Goal: Find specific page/section: Find specific page/section

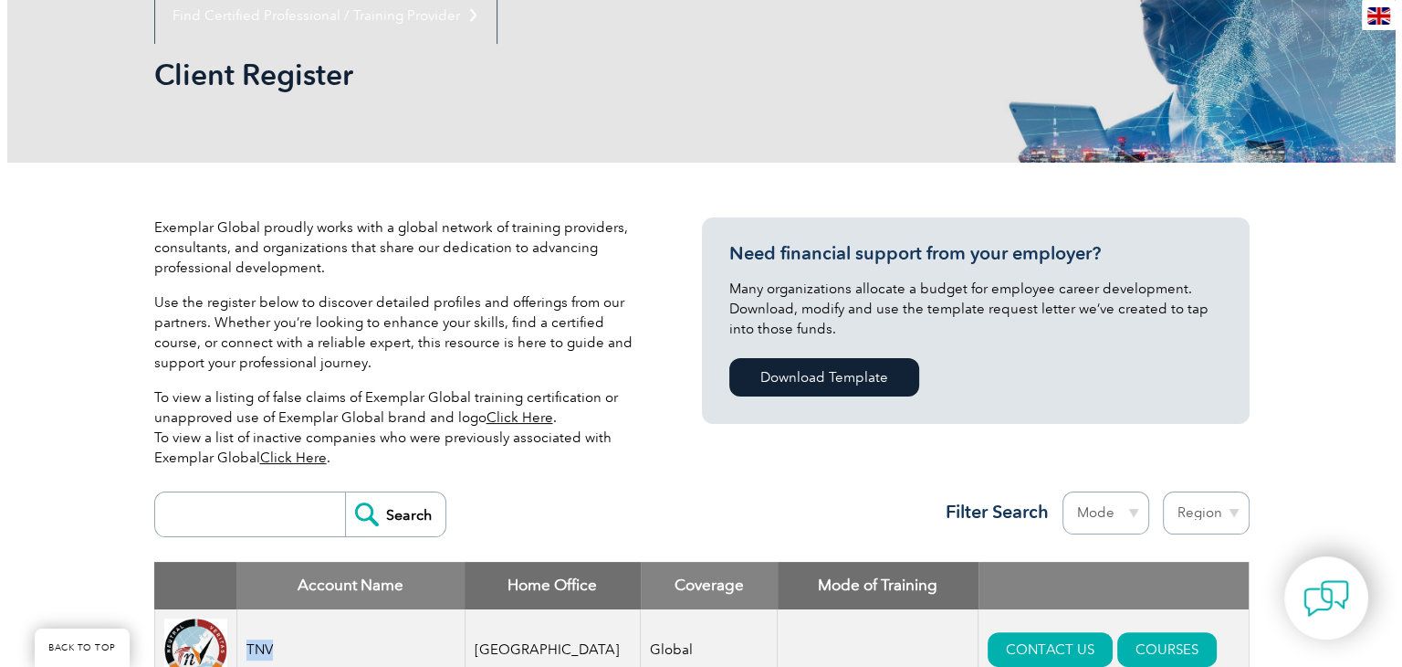
scroll to position [548, 0]
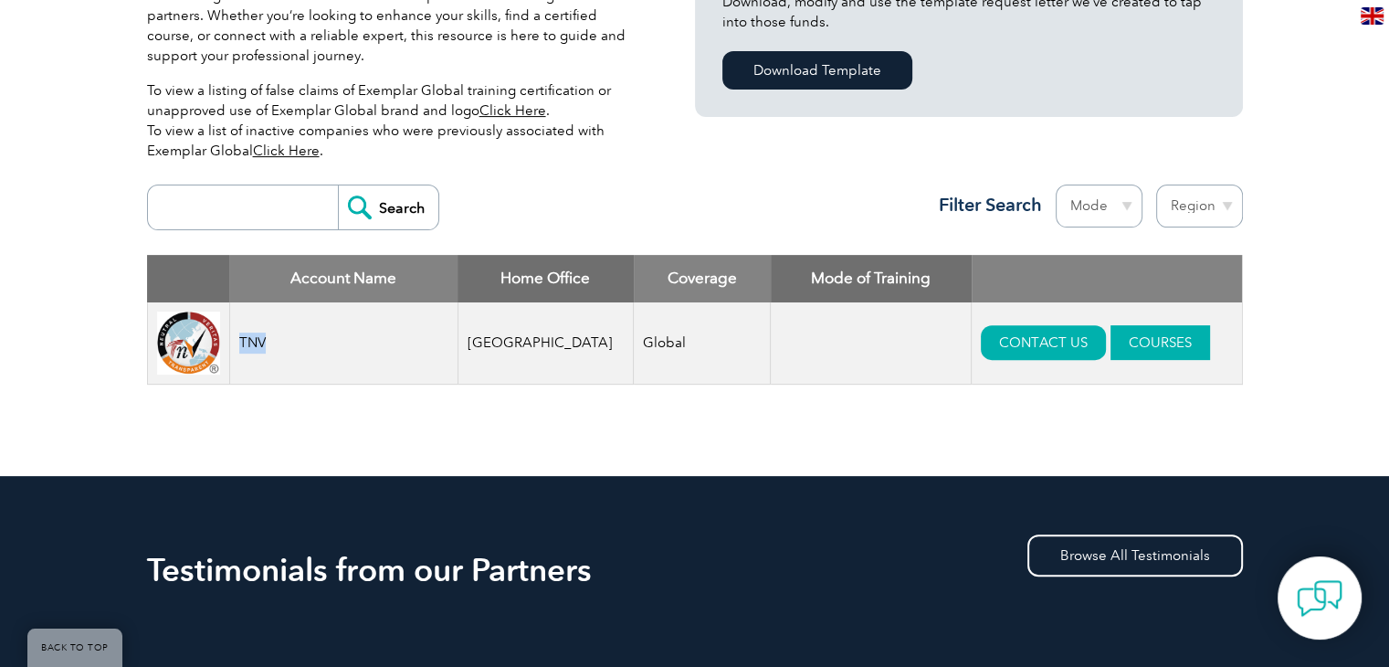
click at [1129, 332] on link "COURSES" at bounding box center [1160, 342] width 100 height 35
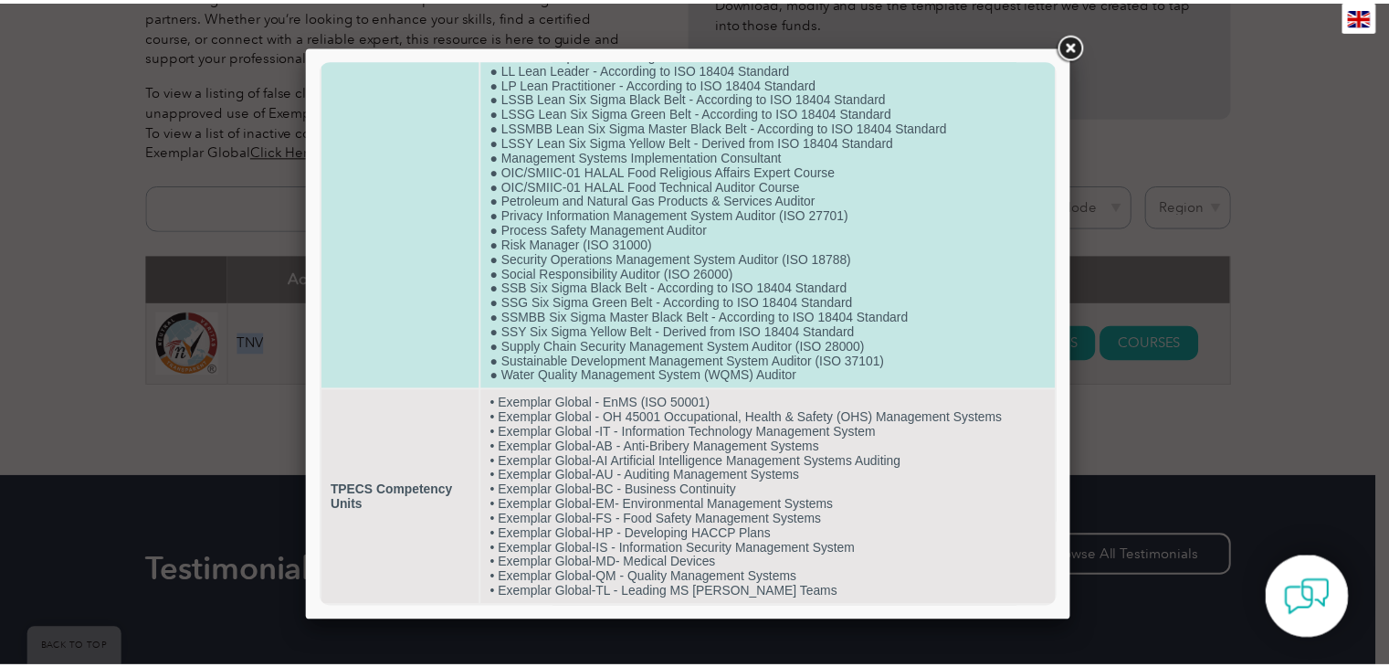
scroll to position [1504, 0]
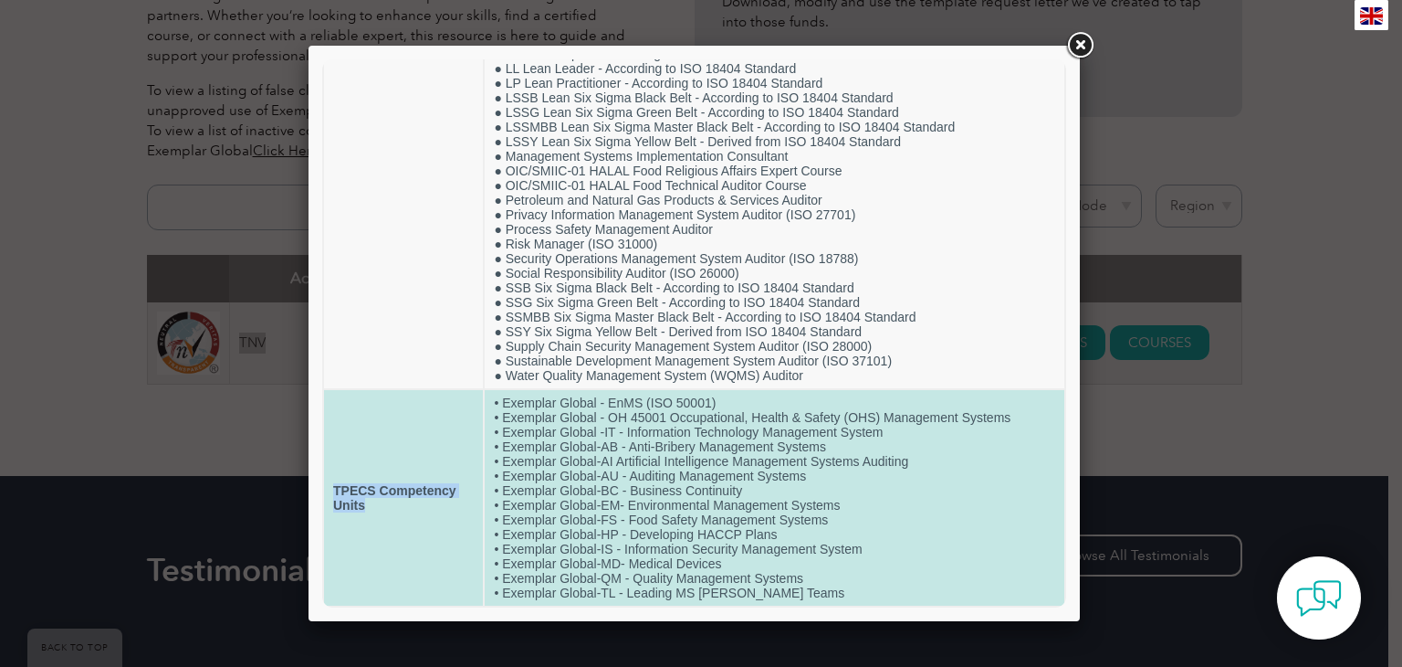
drag, startPoint x: 332, startPoint y: 483, endPoint x: 371, endPoint y: 491, distance: 39.2
click at [381, 498] on td "TPECS Competency Units" at bounding box center [403, 497] width 159 height 215
copy strong "TPECS Competency Units"
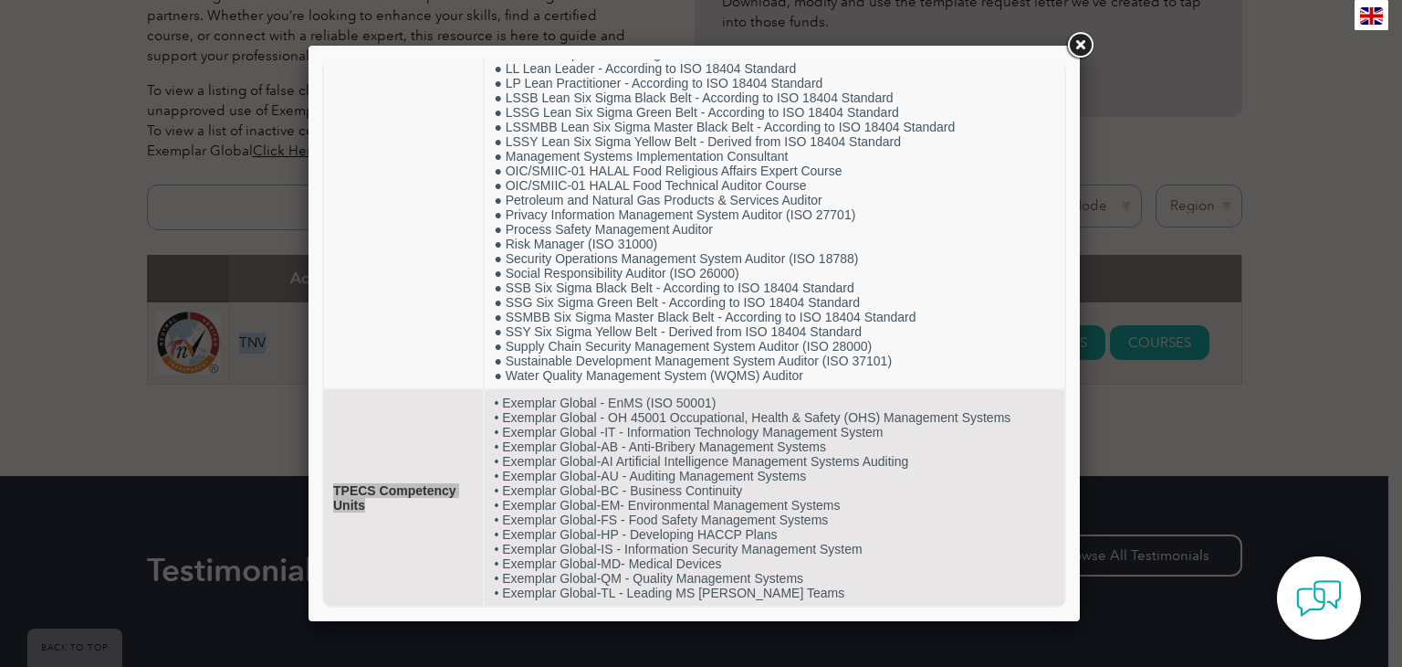
click at [1084, 49] on link at bounding box center [1080, 45] width 33 height 33
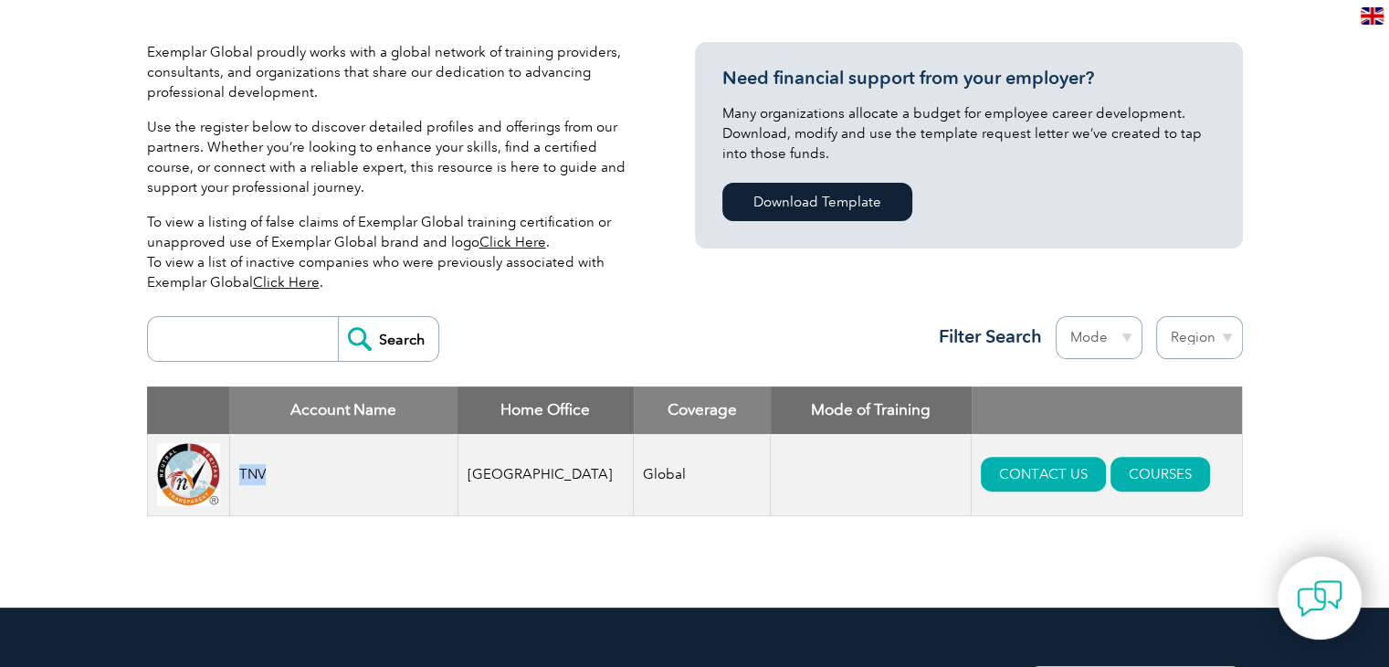
scroll to position [457, 0]
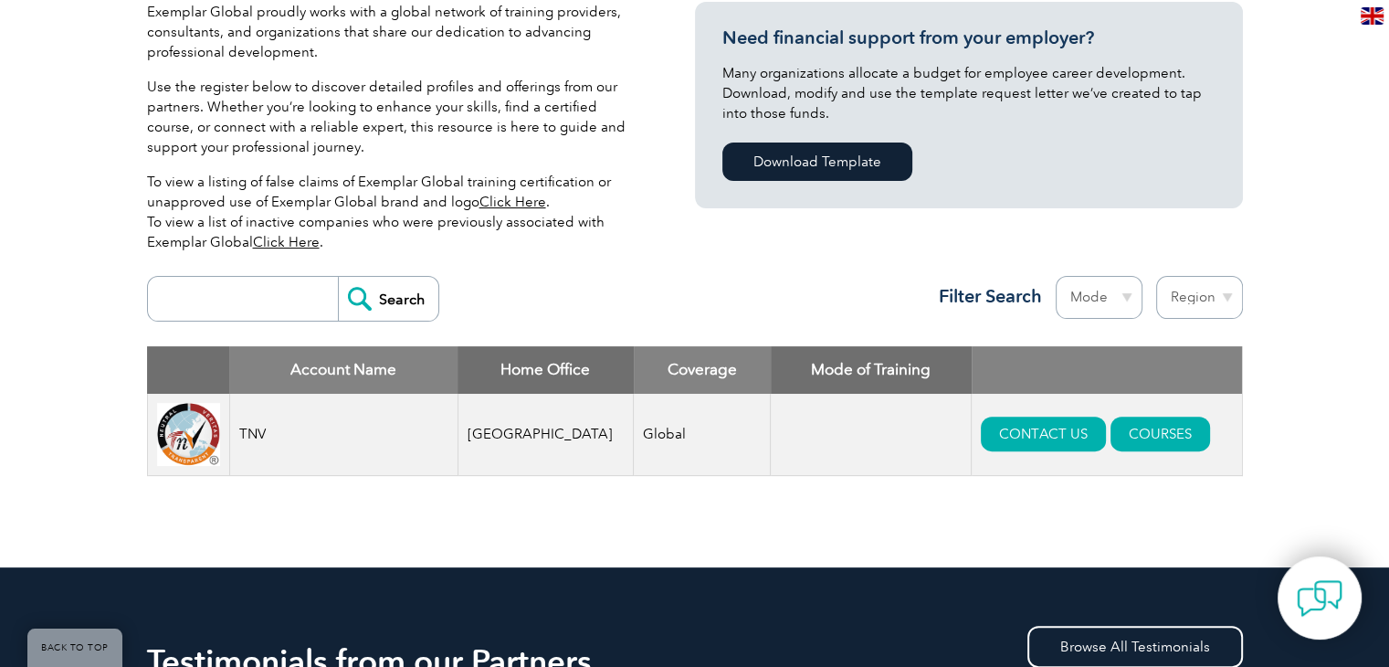
click at [227, 304] on input "search" at bounding box center [247, 299] width 181 height 44
click at [653, 299] on div "Search Region Australia Bahrain Bangladesh Brazil Canada Colombia Dominican Rep…" at bounding box center [695, 306] width 1096 height 79
click at [256, 305] on input "search" at bounding box center [247, 299] width 181 height 44
type input "B4Q"
click at [369, 309] on input "Search" at bounding box center [388, 299] width 100 height 44
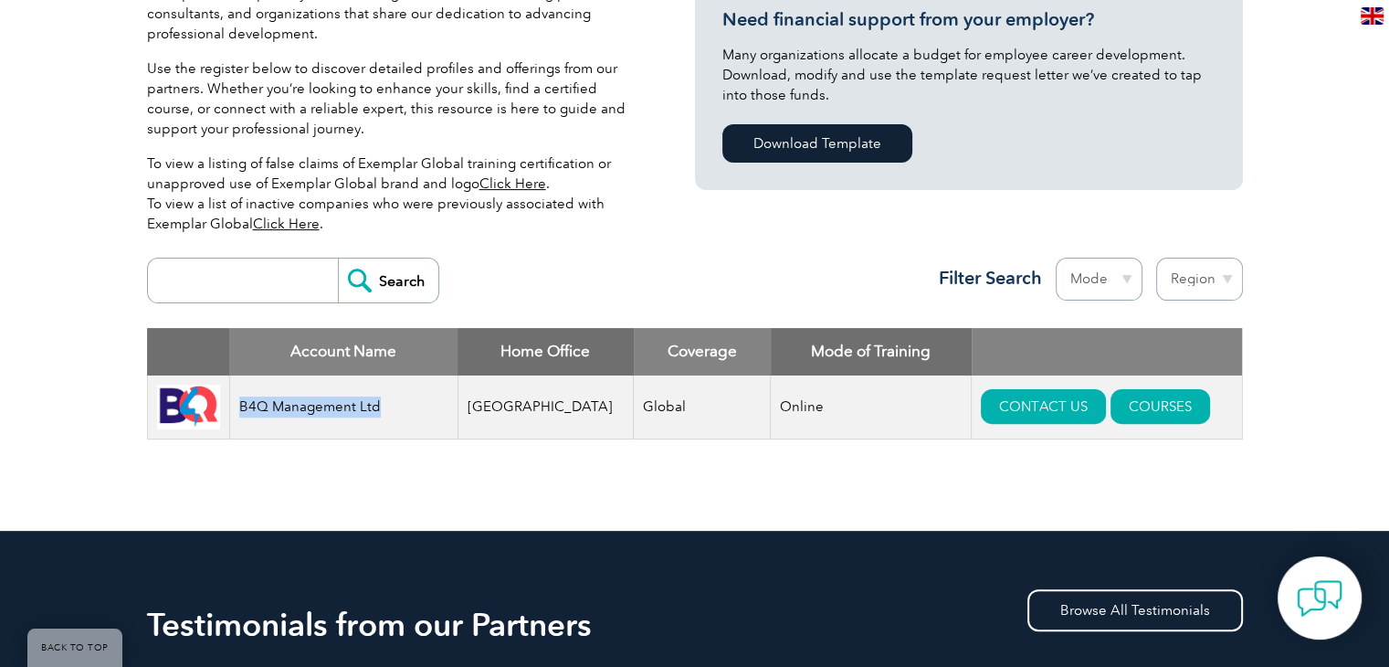
scroll to position [457, 0]
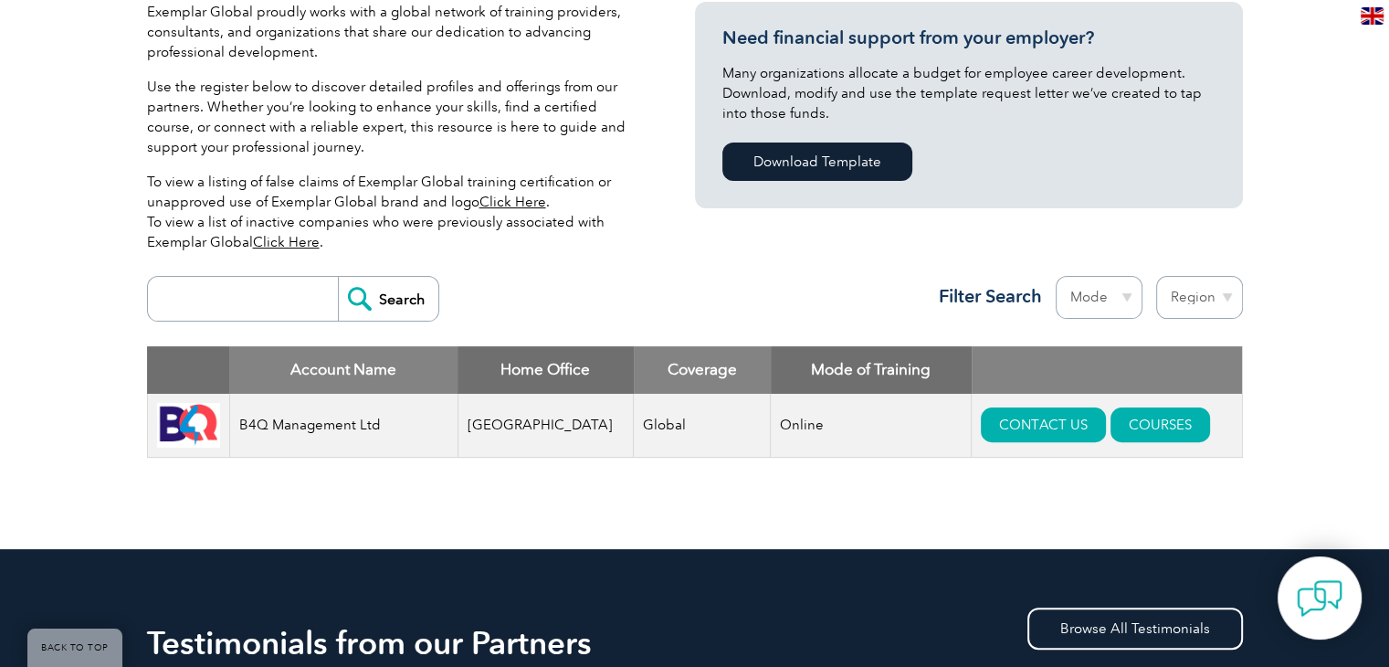
click at [231, 307] on input "search" at bounding box center [247, 299] width 181 height 44
type input "euro"
click at [391, 289] on input "Search" at bounding box center [388, 299] width 100 height 44
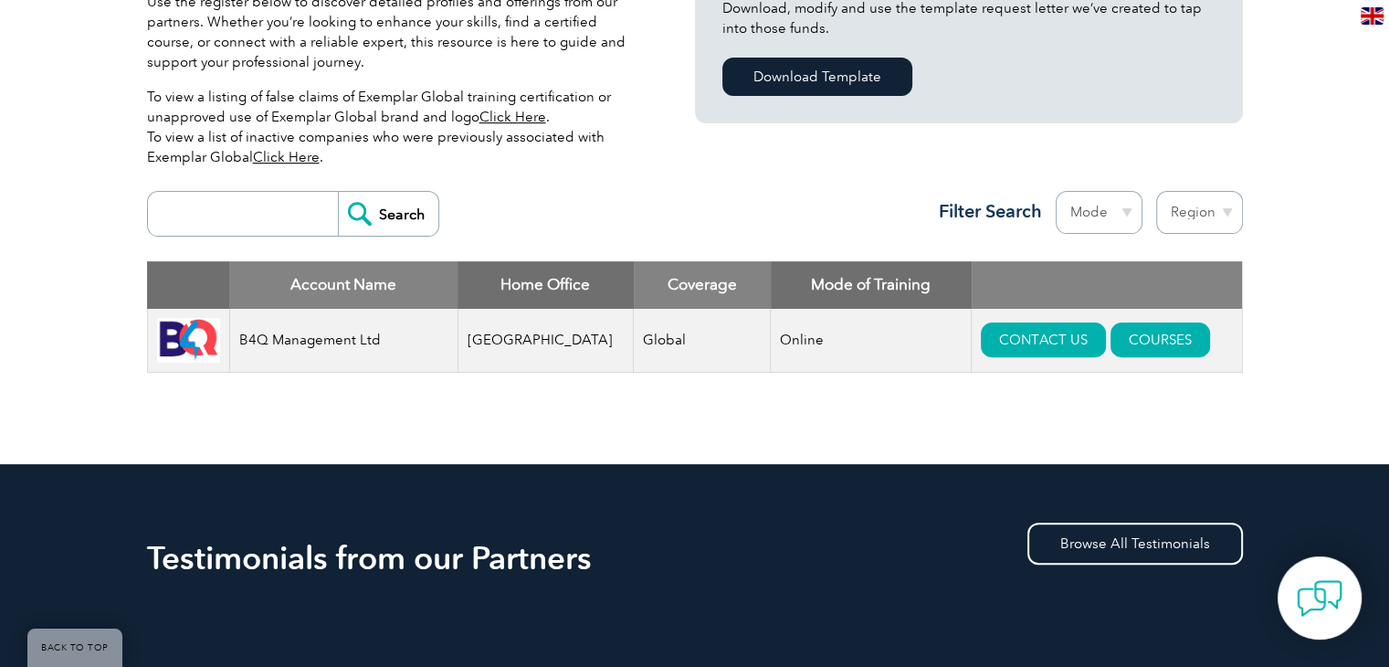
scroll to position [548, 0]
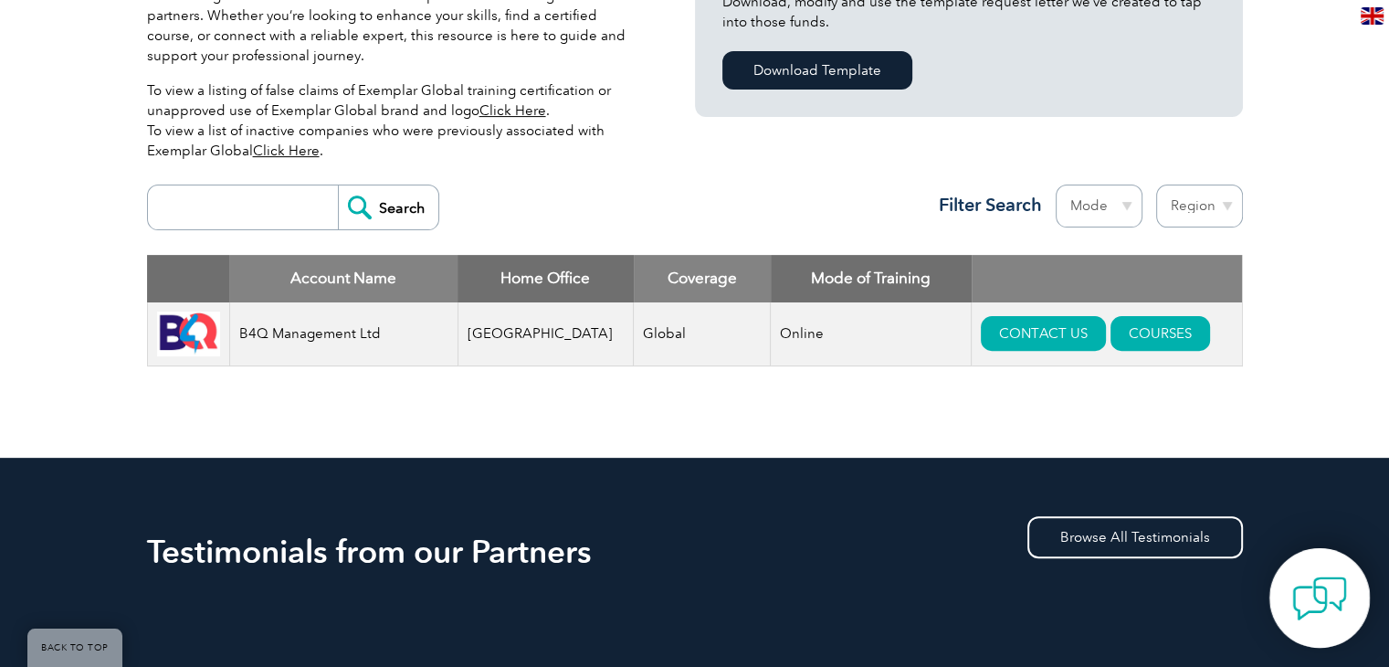
click at [1325, 608] on img at bounding box center [1319, 598] width 55 height 55
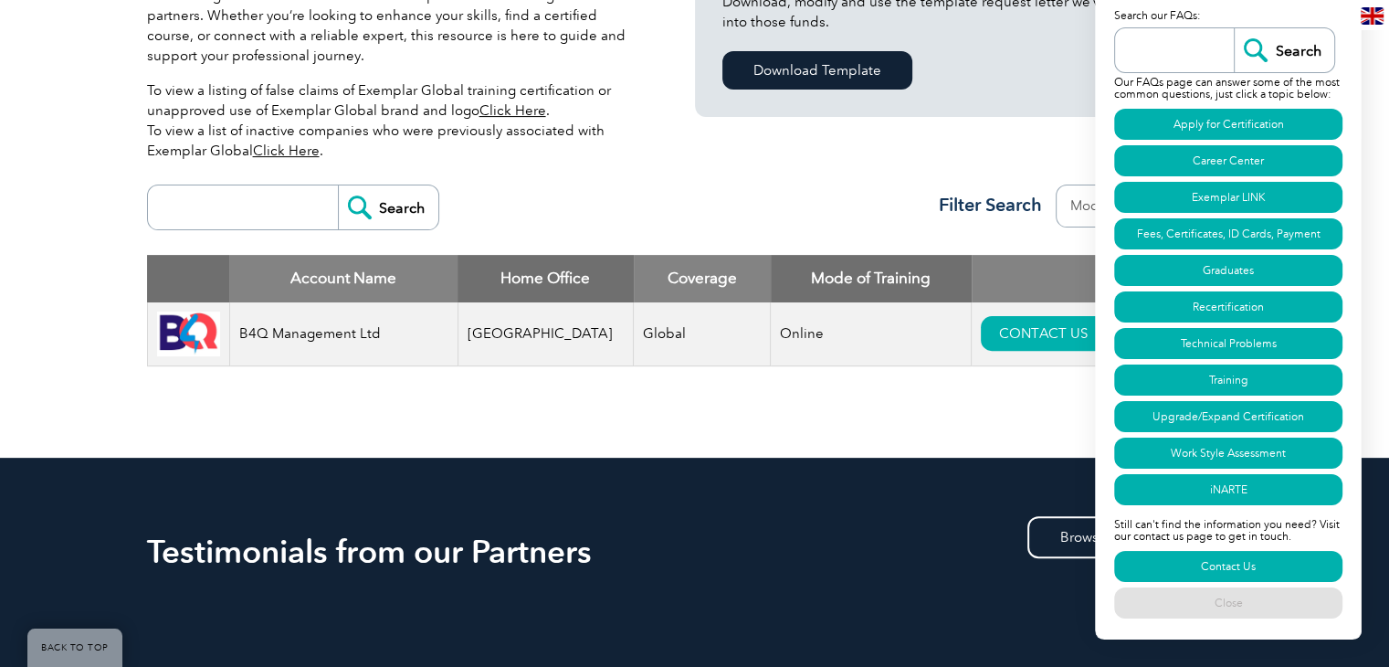
click at [982, 589] on div "Testimonials from our Partners Browse All Testimonials" at bounding box center [695, 555] width 1096 height 86
drag, startPoint x: 1241, startPoint y: 614, endPoint x: 1232, endPoint y: 600, distance: 17.2
click at [1238, 611] on link "Close" at bounding box center [1228, 602] width 228 height 31
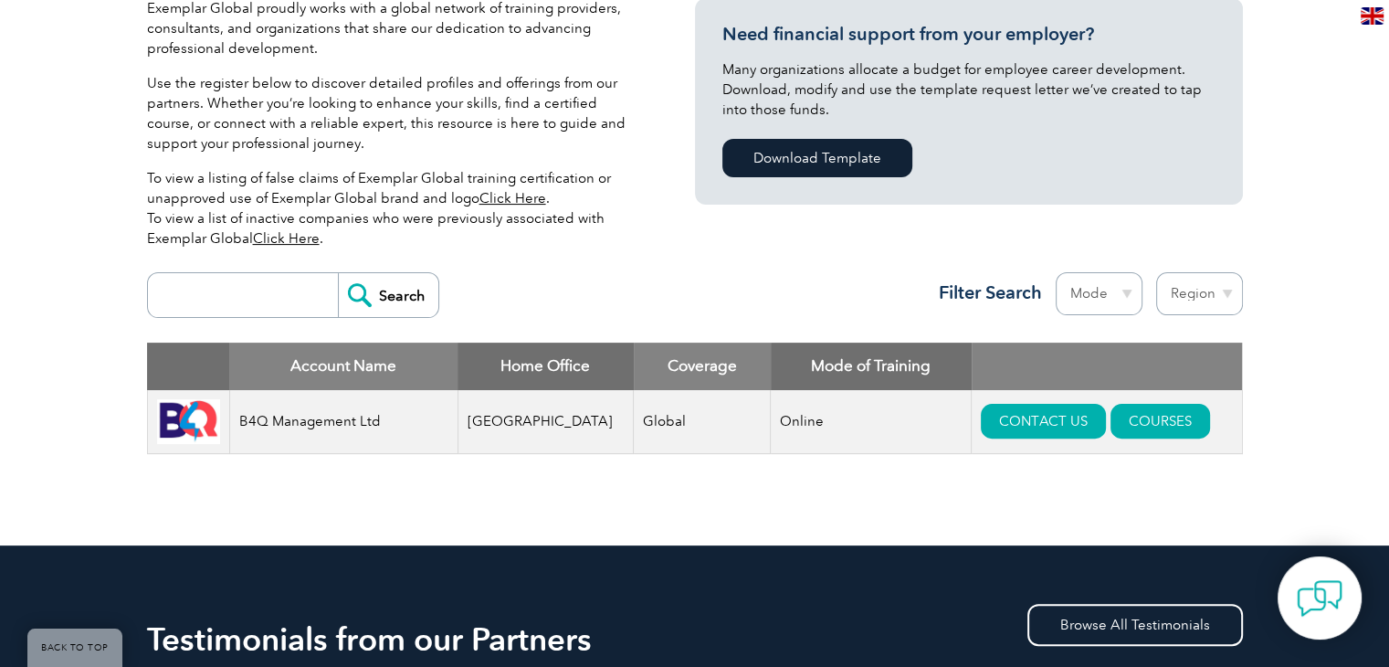
scroll to position [457, 0]
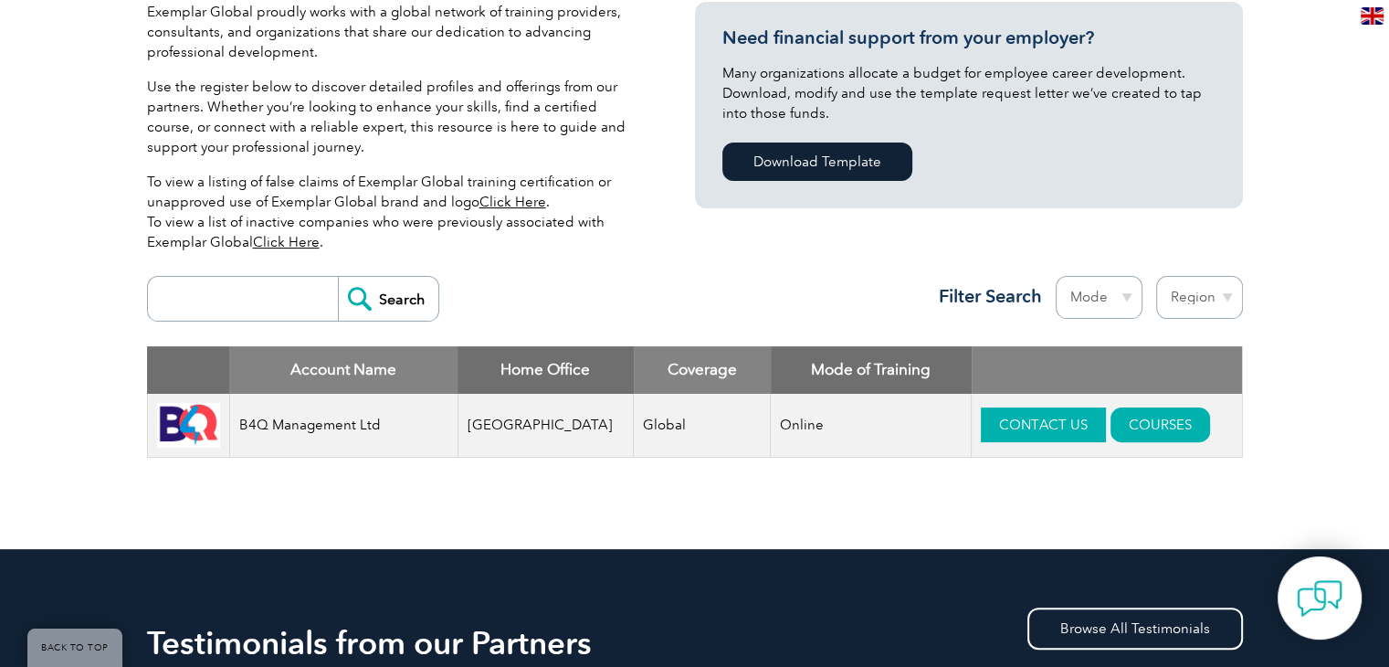
click at [1013, 432] on link "CONTACT US" at bounding box center [1043, 424] width 125 height 35
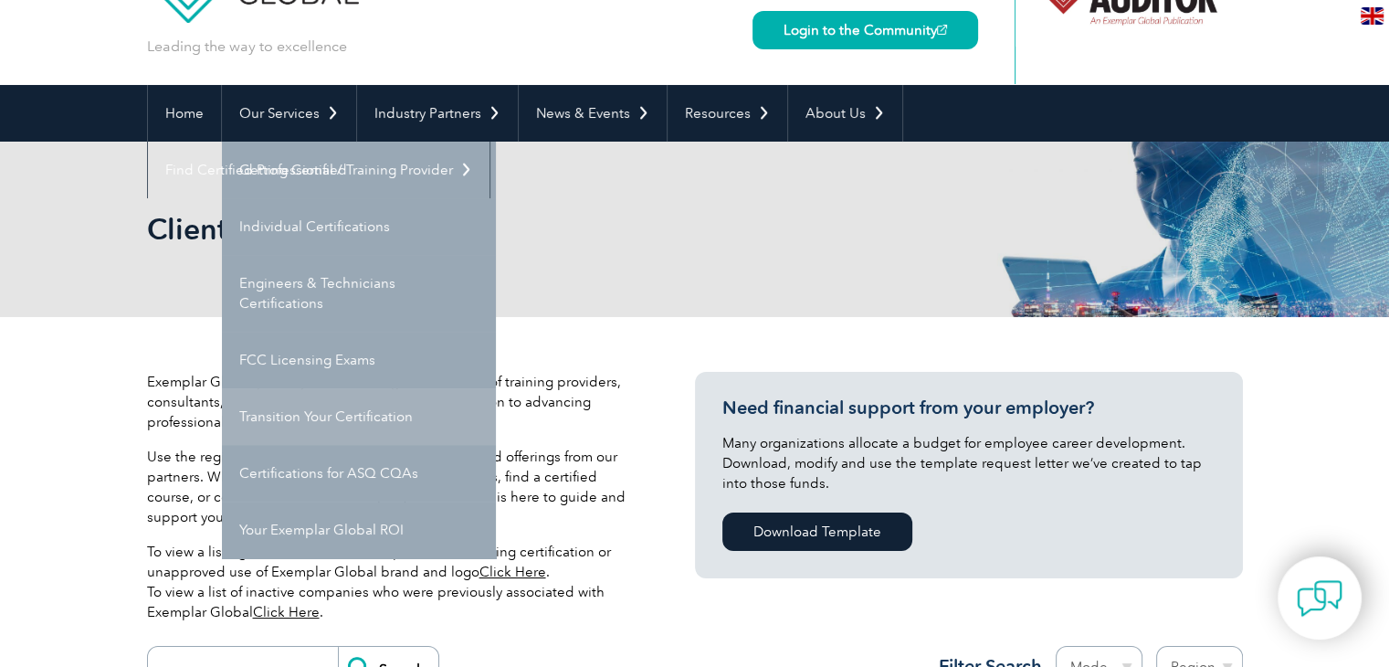
scroll to position [91, 0]
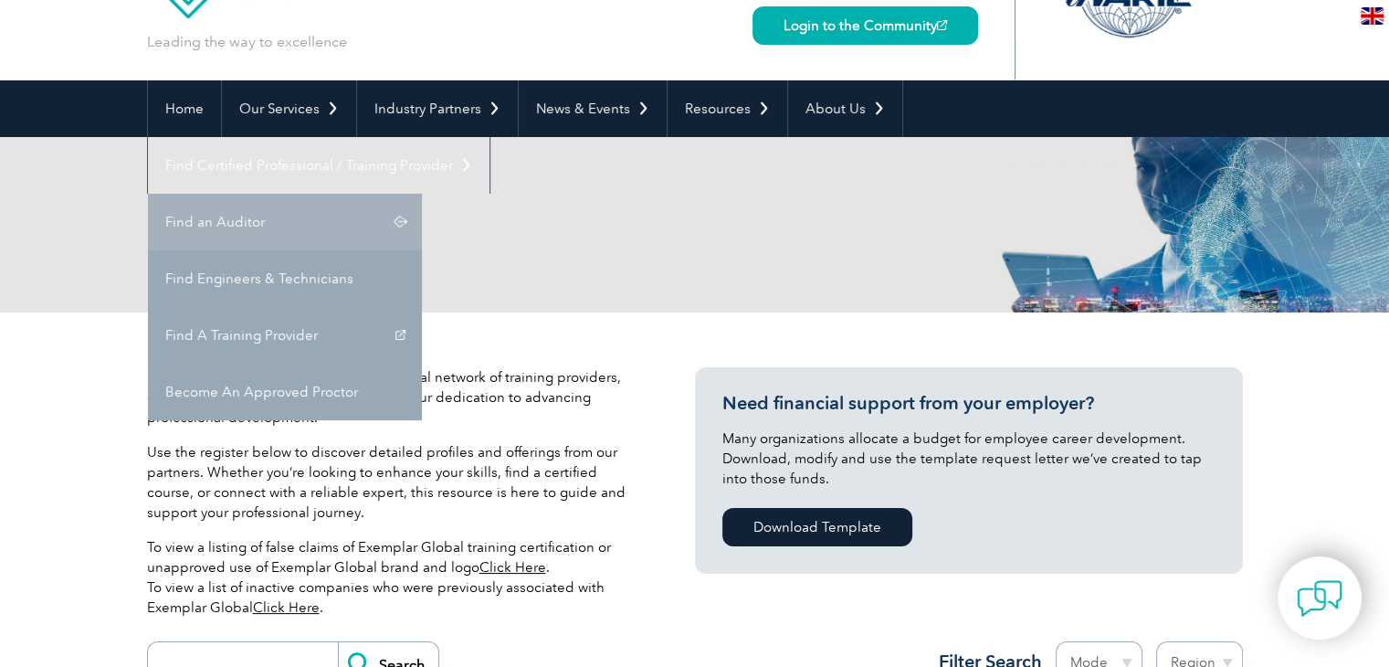
click at [422, 194] on link "Find an Auditor" at bounding box center [285, 222] width 274 height 57
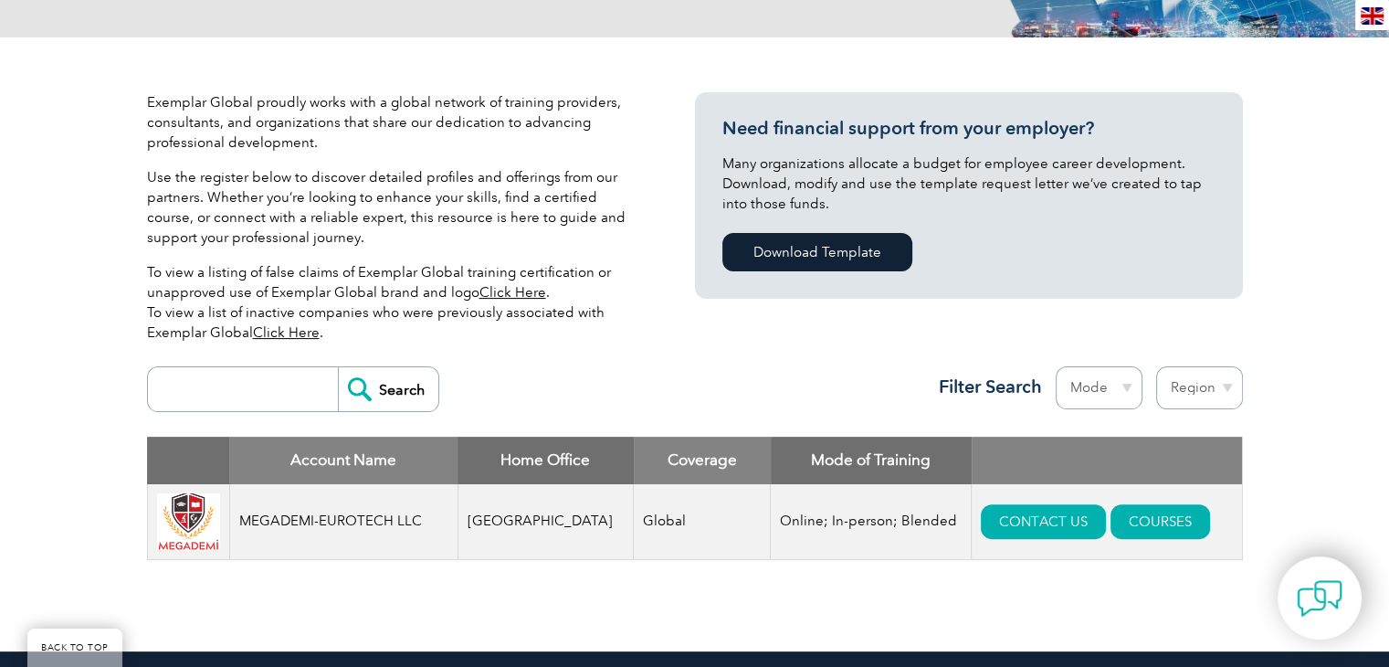
scroll to position [365, 0]
